Goal: Task Accomplishment & Management: Complete application form

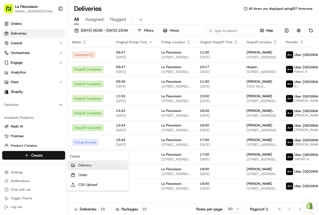
click at [94, 165] on link "Delivery" at bounding box center [98, 166] width 60 height 10
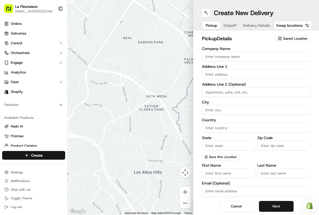
click at [299, 38] on span "Saved Location" at bounding box center [295, 38] width 24 height 5
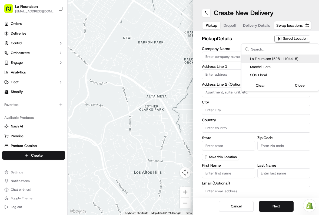
click at [295, 60] on span "La Fleuraison (52811104415)" at bounding box center [283, 59] width 67 height 5
type input "La Fleuraison"
type input "[GEOGRAPHIC_DATA]"
type input "CA"
type input "QC"
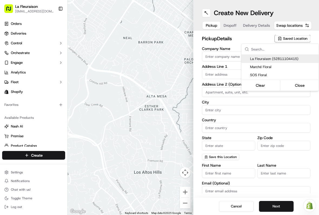
type input "H3H 1M4"
type input "[PHONE_NUMBER]"
type textarea "La Fleuraison"
type input "1970 [GEOGRAPHIC_DATA][PERSON_NAME]"
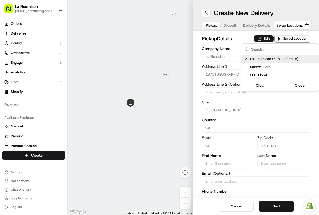
click at [304, 87] on button "Close" at bounding box center [300, 86] width 37 height 8
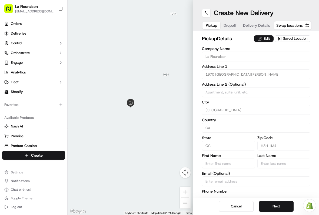
click at [278, 205] on button "Next" at bounding box center [276, 206] width 35 height 11
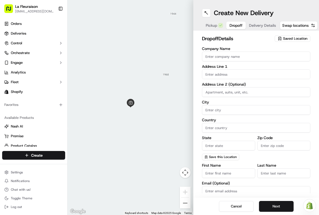
click at [233, 75] on input "text" at bounding box center [256, 75] width 108 height 10
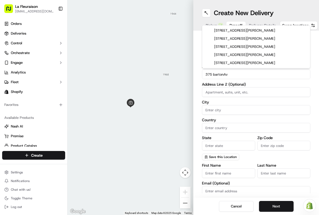
click at [281, 29] on div "[STREET_ADDRESS][PERSON_NAME]" at bounding box center [256, 31] width 106 height 8
type input "[STREET_ADDRESS][PERSON_NAME]"
type input "[GEOGRAPHIC_DATA]"
type input "CA"
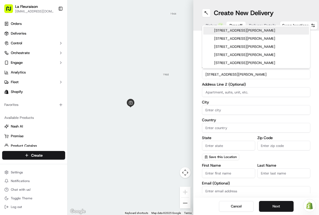
type input "93702"
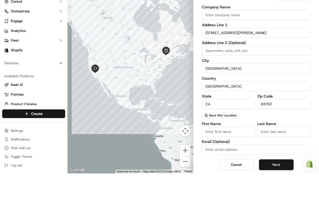
click at [254, 70] on input "[STREET_ADDRESS][PERSON_NAME]" at bounding box center [256, 75] width 108 height 10
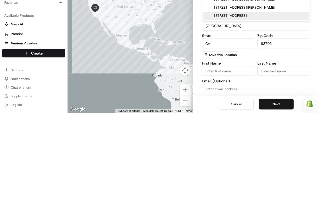
type input "[STREET_ADDRESS][PERSON_NAME]"
click at [232, 123] on input "[GEOGRAPHIC_DATA]" at bounding box center [256, 128] width 108 height 10
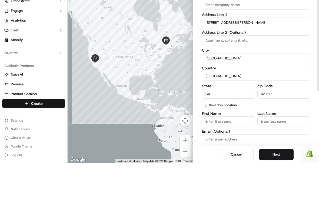
click at [226, 105] on input "[GEOGRAPHIC_DATA]" at bounding box center [256, 110] width 108 height 10
type input "F"
type input "[GEOGRAPHIC_DATA]"
click at [231, 123] on input "[GEOGRAPHIC_DATA]" at bounding box center [256, 128] width 108 height 10
type input "U"
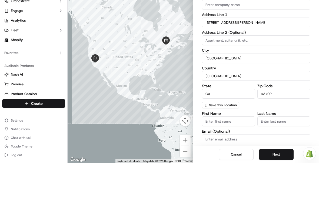
type input "[GEOGRAPHIC_DATA]"
click at [233, 141] on input "CA" at bounding box center [228, 146] width 53 height 10
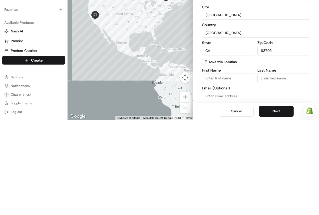
type input "C"
type input "Qc"
click at [281, 141] on input "93702" at bounding box center [284, 146] width 53 height 10
type input "9"
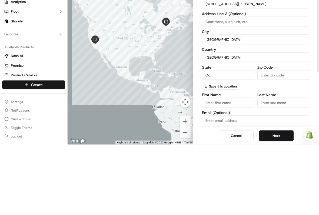
click at [232, 105] on input "[GEOGRAPHIC_DATA]" at bounding box center [256, 110] width 108 height 10
type input "M"
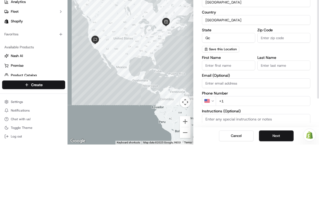
scroll to position [37, 0]
type input "[GEOGRAPHIC_DATA]"
click at [285, 104] on input "Zip Code" at bounding box center [284, 109] width 53 height 10
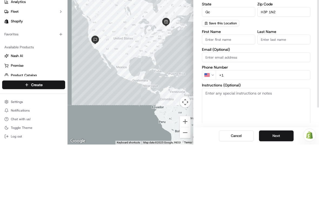
scroll to position [63, 0]
type input "H3P 1N2"
click at [238, 105] on input "First Name" at bounding box center [228, 110] width 53 height 10
type input "[PERSON_NAME]"
click at [288, 105] on input "Last Name" at bounding box center [284, 110] width 53 height 10
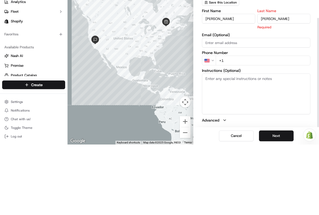
scroll to position [84, 0]
type input "[PERSON_NAME]"
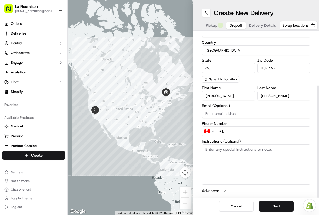
scroll to position [78, 0]
click at [249, 131] on input "+1" at bounding box center [263, 132] width 95 height 10
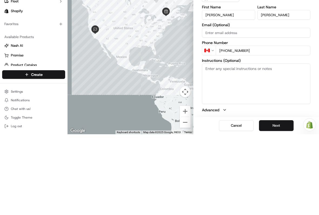
type input "[PHONE_NUMBER]"
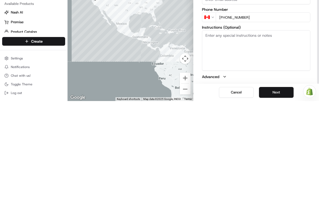
click at [284, 201] on button "Next" at bounding box center [276, 206] width 35 height 11
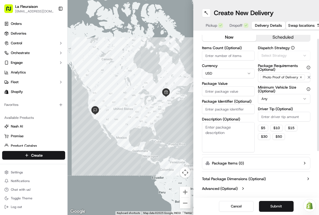
scroll to position [12, 0]
click at [227, 70] on html "La Fleuraison [EMAIL_ADDRESS][DOMAIN_NAME] Toggle Sidebar Orders Deliveries Con…" at bounding box center [159, 107] width 319 height 215
click at [232, 92] on input "Package Value" at bounding box center [228, 92] width 53 height 10
type input "150"
click at [277, 205] on button "Submit" at bounding box center [276, 206] width 35 height 11
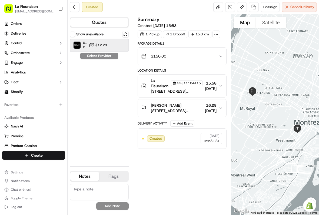
click at [78, 43] on img at bounding box center [77, 45] width 7 height 7
click at [109, 55] on button "Assign Provider" at bounding box center [99, 56] width 38 height 6
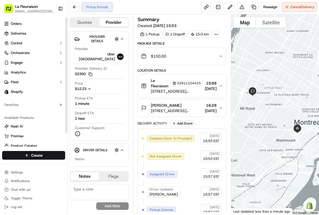
click at [30, 30] on link "Deliveries" at bounding box center [33, 33] width 63 height 9
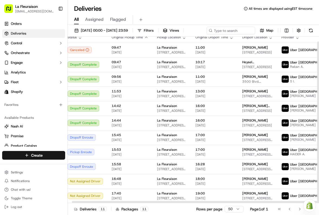
scroll to position [5, 9]
